Goal: Navigation & Orientation: Find specific page/section

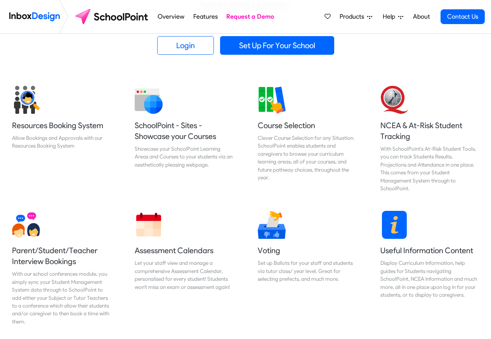
scroll to position [279, 0]
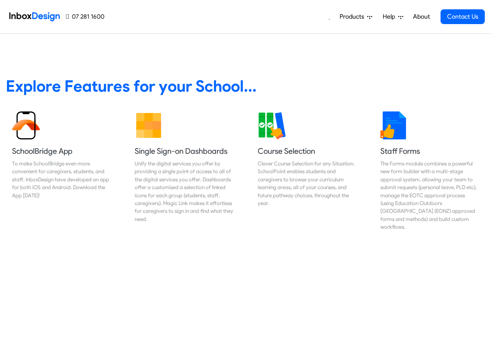
scroll to position [326, 0]
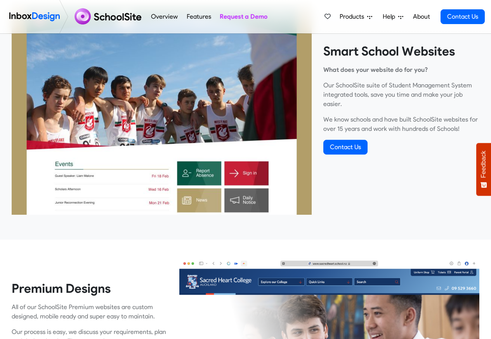
scroll to position [279, 0]
